Goal: Task Accomplishment & Management: Manage account settings

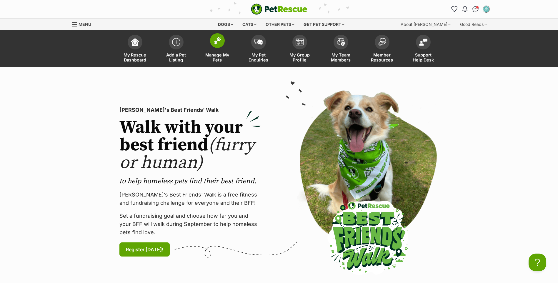
click at [210, 55] on span "Manage My Pets" at bounding box center [217, 57] width 26 height 10
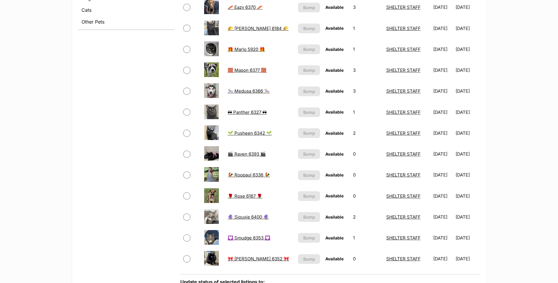
scroll to position [236, 0]
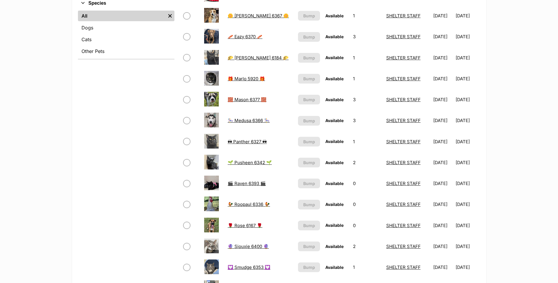
click at [247, 99] on link "🧱 Mason 6377 🧱" at bounding box center [247, 100] width 39 height 6
